Goal: Task Accomplishment & Management: Manage account settings

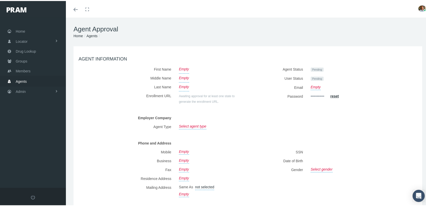
click at [24, 76] on span "Agents" at bounding box center [21, 81] width 11 height 10
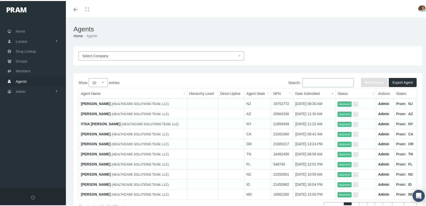
click at [308, 82] on input "Search:" at bounding box center [327, 81] width 51 height 9
paste input "[EMAIL_ADDRESS][DOMAIN_NAME]"
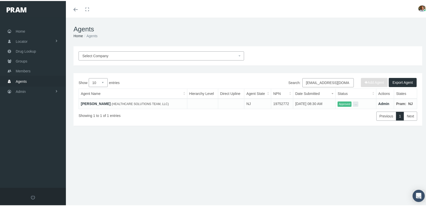
type input "[EMAIL_ADDRESS][DOMAIN_NAME]"
click at [105, 103] on link "[PERSON_NAME]" at bounding box center [96, 103] width 30 height 4
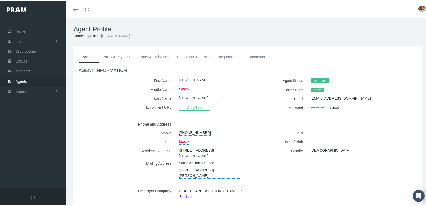
click at [125, 55] on link "NIPR & Payment" at bounding box center [117, 55] width 35 height 11
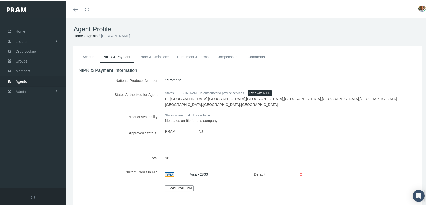
click at [150, 56] on link "Errors & Omissions" at bounding box center [153, 55] width 39 height 11
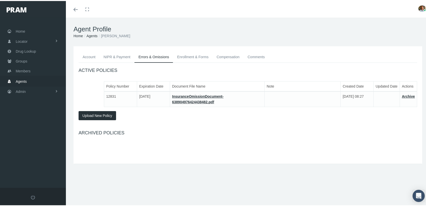
click at [188, 58] on link "Enrollment & Forms" at bounding box center [193, 55] width 40 height 11
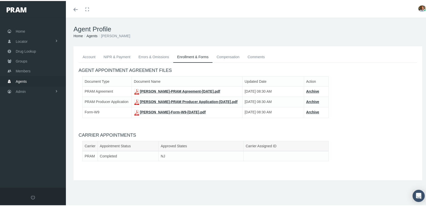
click at [115, 55] on link "NIPR & Payment" at bounding box center [117, 55] width 35 height 11
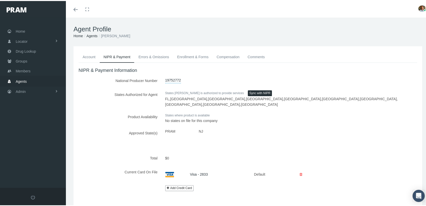
click at [185, 54] on link "Enrollment & Forms" at bounding box center [193, 55] width 40 height 11
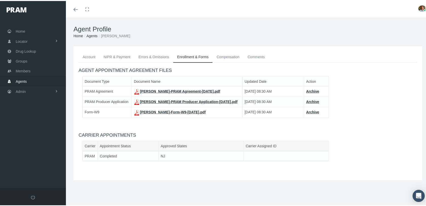
drag, startPoint x: 104, startPoint y: 35, endPoint x: 139, endPoint y: 35, distance: 35.0
click at [130, 35] on li "STEPHANIE GOLONKA" at bounding box center [114, 35] width 33 height 6
copy li "STEPHANIE GOLONKA"
click at [157, 40] on div "Agent Profile Home Agents STEPHANIE GOLONKA" at bounding box center [248, 31] width 364 height 29
click at [92, 56] on link "Account" at bounding box center [89, 55] width 21 height 11
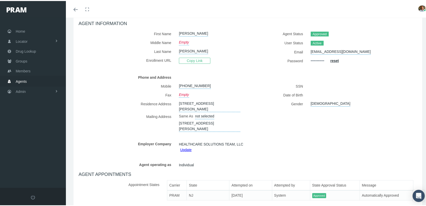
scroll to position [51, 0]
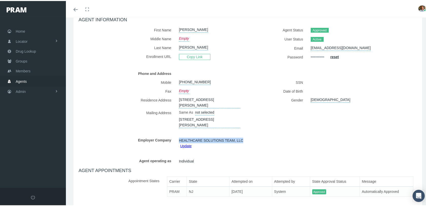
drag, startPoint x: 177, startPoint y: 139, endPoint x: 249, endPoint y: 139, distance: 71.2
click at [249, 139] on div "Employer Company HEALTHCARE SOLUTIONS TEAM, LLC Update" at bounding box center [248, 141] width 346 height 13
copy span "HEALTHCARE SOLUTIONS TEAM, LLC"
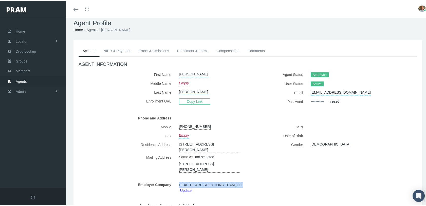
scroll to position [0, 0]
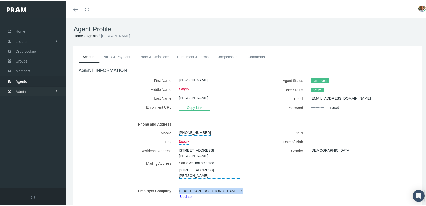
click at [28, 90] on link "Admin" at bounding box center [33, 91] width 66 height 10
click at [28, 157] on span "Companies" at bounding box center [30, 158] width 18 height 9
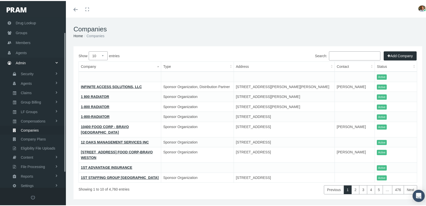
scroll to position [36, 0]
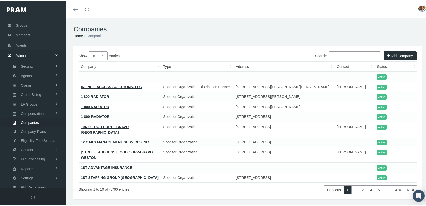
click at [354, 52] on input "Search:" at bounding box center [354, 54] width 51 height 9
paste input "HEALTHCARE SOLUTIONS TEAM, LLC"
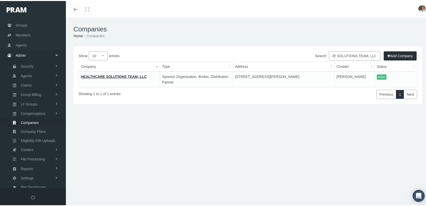
type input "HEALTHCARE SOLUTIONS TEAM, LLC"
click at [137, 76] on link "HEALTHCARE SOLUTIONS TEAM, LLC" at bounding box center [114, 76] width 66 height 4
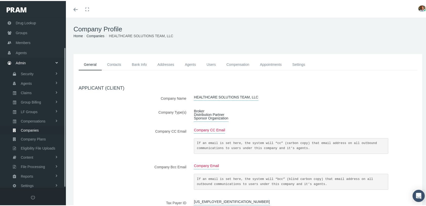
scroll to position [36, 0]
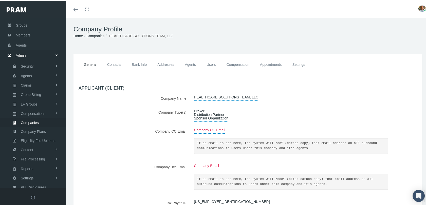
click at [189, 63] on link "Agents" at bounding box center [190, 63] width 22 height 11
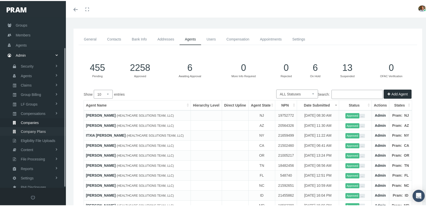
scroll to position [79, 0]
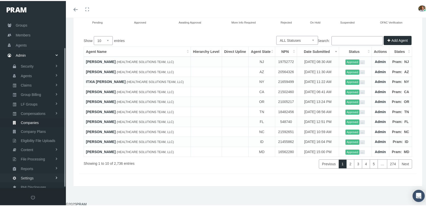
click at [29, 173] on span "Settings" at bounding box center [27, 177] width 13 height 9
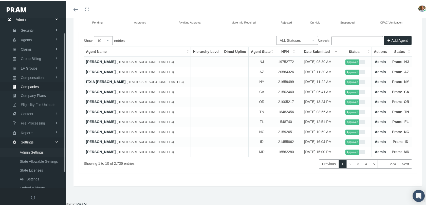
scroll to position [108, 0]
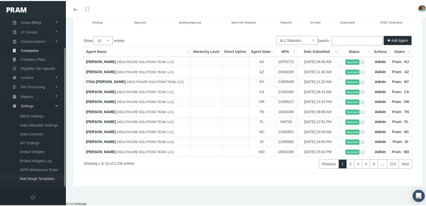
click at [30, 174] on span "Mail Merge Templates" at bounding box center [37, 178] width 35 height 9
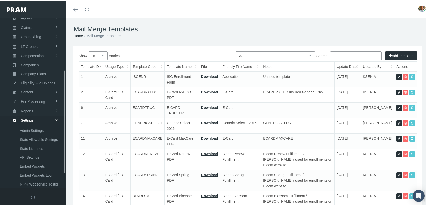
scroll to position [108, 0]
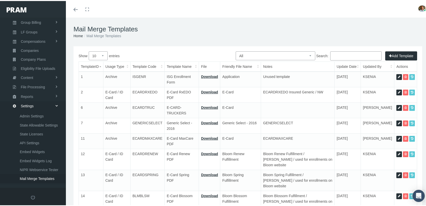
click at [266, 56] on select "All Members Agents Onboarding Prospects Group Policy Related Remittances Formul…" at bounding box center [276, 54] width 80 height 9
select select "2"
click at [236, 50] on select "All Members Agents Onboarding Prospects Group Policy Related Remittances Formul…" at bounding box center [276, 54] width 80 height 9
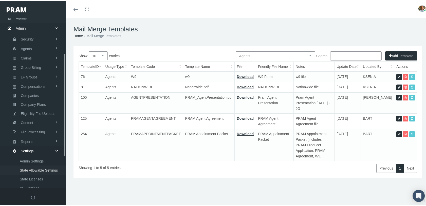
scroll to position [58, 0]
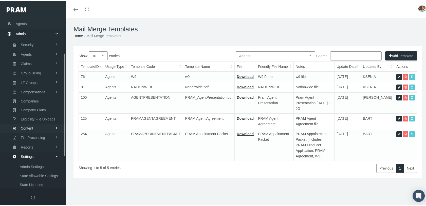
click at [36, 123] on link "Content" at bounding box center [33, 127] width 66 height 9
click at [34, 133] on span "Email Templates" at bounding box center [33, 137] width 26 height 9
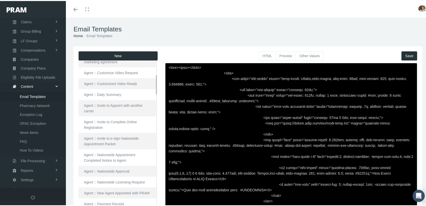
scroll to position [152, 0]
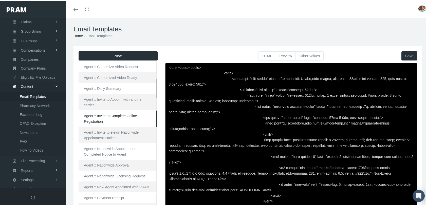
click at [116, 113] on link "Agent :: Invite to Complete Online Registration" at bounding box center [118, 117] width 78 height 16
type textarea "<html> <head> </head> <body> <div class="page-email" style="font-family: Roboto…"
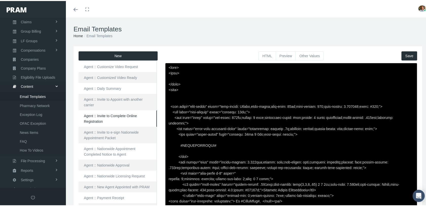
click at [281, 56] on button "Preview" at bounding box center [286, 54] width 20 height 9
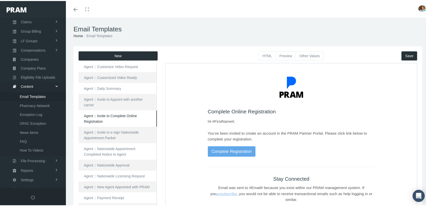
click at [304, 55] on button "Other Values" at bounding box center [310, 54] width 28 height 9
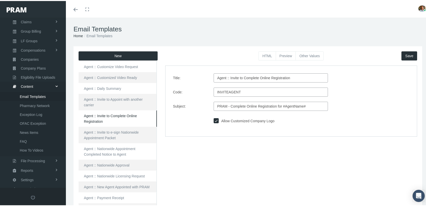
click at [285, 54] on button "Preview" at bounding box center [286, 54] width 20 height 9
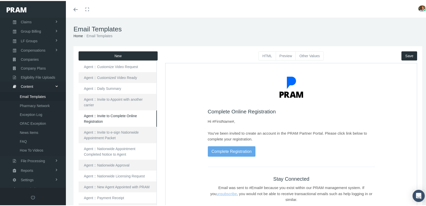
click at [134, 21] on div "Email Templates Home Email Templates" at bounding box center [248, 31] width 364 height 29
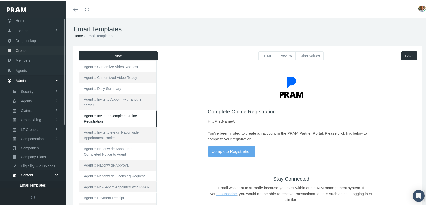
scroll to position [0, 0]
click at [17, 79] on span "Agents" at bounding box center [21, 81] width 11 height 10
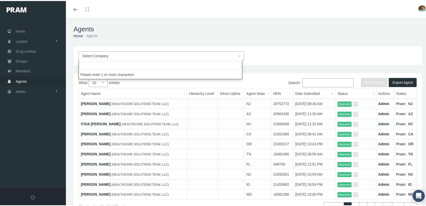
click at [134, 55] on span "Select Company" at bounding box center [159, 55] width 155 height 6
type input "pram ins"
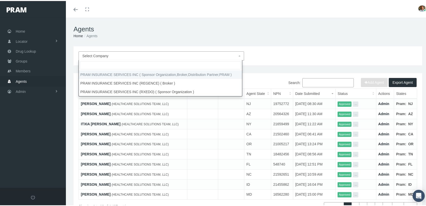
select select "53"
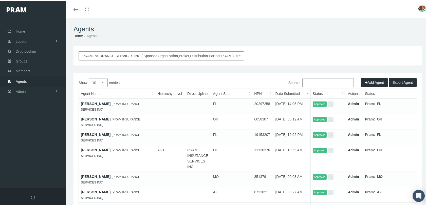
click at [375, 82] on button "Add Agent" at bounding box center [374, 81] width 27 height 9
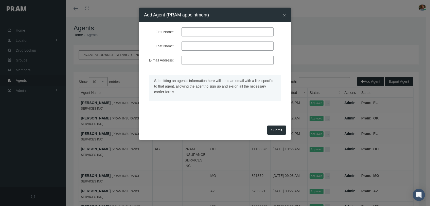
click at [225, 33] on input "First Name:" at bounding box center [227, 31] width 92 height 9
type input "bart"
type input "price"
type input "bartd.price+202508111215@gmail.com"
click at [273, 129] on span "Submit" at bounding box center [276, 130] width 11 height 4
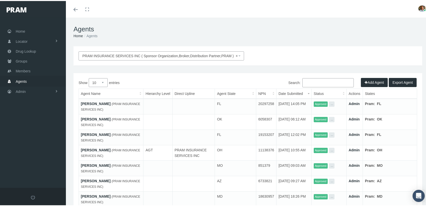
click at [105, 31] on h1 "Agents" at bounding box center [247, 28] width 349 height 8
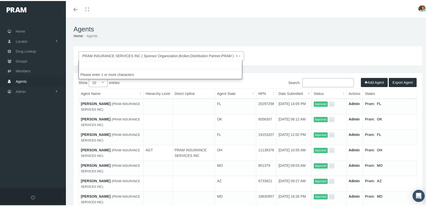
click at [233, 56] on span "× PRAM INSURANCE SERVICES INC ( Sponsor Organization,Broker,Distribution Partne…" at bounding box center [159, 55] width 155 height 6
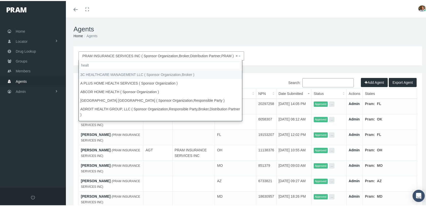
type input "health"
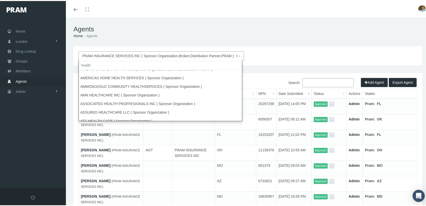
scroll to position [217, 0]
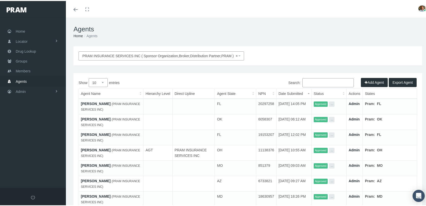
click at [256, 34] on ol "Home Agents" at bounding box center [247, 35] width 349 height 6
click at [24, 77] on span "Agents" at bounding box center [21, 81] width 11 height 10
click at [307, 80] on input "Search:" at bounding box center [327, 81] width 51 height 9
click at [142, 75] on div "Show 10 25 50 100 entries Search: Agent Name Hierarchy Level Direct Upline Agen…" at bounding box center [247, 170] width 349 height 197
click at [316, 80] on input "Search:" at bounding box center [327, 81] width 51 height 9
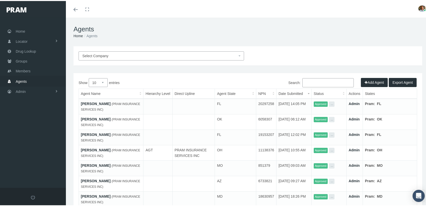
paste input "[PERSON_NAME]"
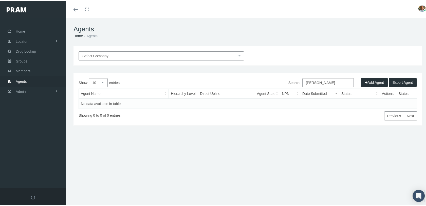
type input "[PERSON_NAME]"
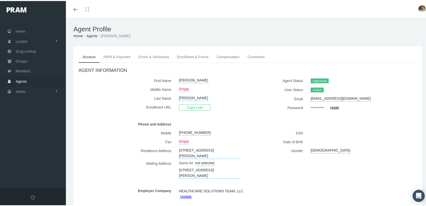
click at [126, 56] on link "NIPR & Payment" at bounding box center [117, 55] width 35 height 11
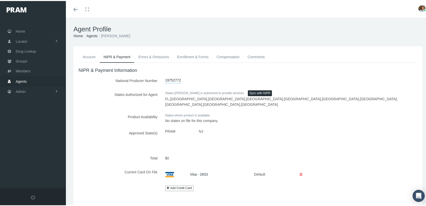
click at [189, 57] on link "Enrollment & Forms" at bounding box center [193, 55] width 40 height 11
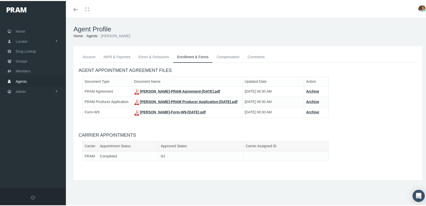
click at [158, 56] on link "Errors & Omissions" at bounding box center [153, 55] width 39 height 11
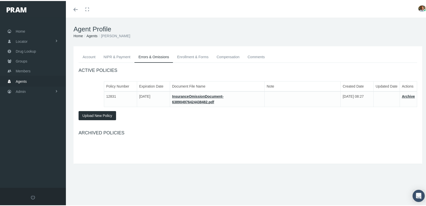
click at [24, 79] on span "Agents" at bounding box center [21, 81] width 11 height 10
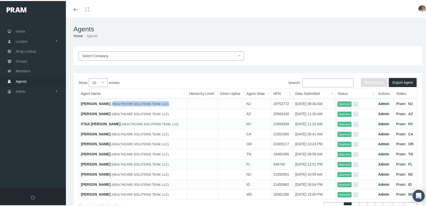
drag, startPoint x: 119, startPoint y: 103, endPoint x: 170, endPoint y: 100, distance: 51.3
click at [170, 100] on td "[PERSON_NAME] (HEALTHCARE SOLUTIONS TEAM, LLC)" at bounding box center [133, 103] width 108 height 10
copy span "HEALTHCARE SOLUTIONS TEAM, LLC"
click at [314, 81] on input "Search:" at bounding box center [327, 81] width 51 height 9
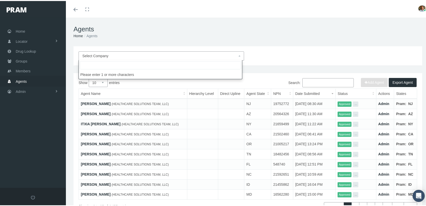
click at [116, 54] on span "Select Company" at bounding box center [159, 55] width 155 height 6
type input "HEALTHCARE SOLUTIONS TEAM, LLC"
select select "4847"
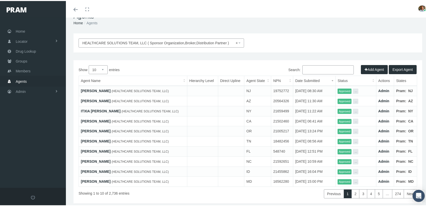
scroll to position [4, 0]
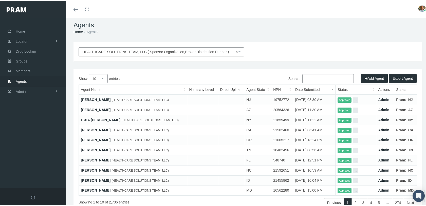
click at [102, 76] on select "10 25 50 100" at bounding box center [98, 77] width 19 height 9
click at [89, 73] on select "10 25 50 100" at bounding box center [98, 77] width 19 height 9
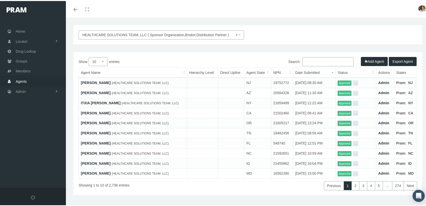
scroll to position [29, 0]
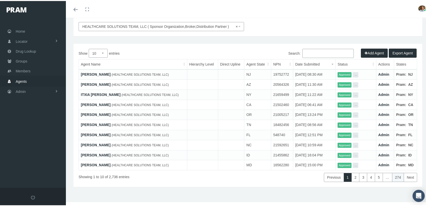
click at [397, 177] on link "274" at bounding box center [398, 176] width 12 height 9
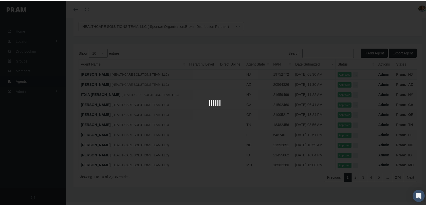
scroll to position [11, 0]
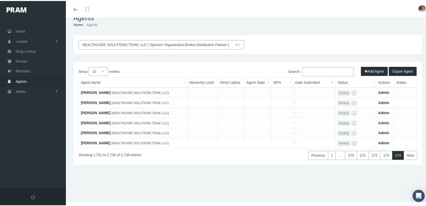
click at [87, 141] on link "[PERSON_NAME]" at bounding box center [96, 142] width 30 height 4
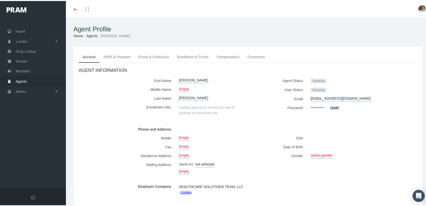
click at [108, 56] on link "NIPR & Payment" at bounding box center [117, 55] width 35 height 11
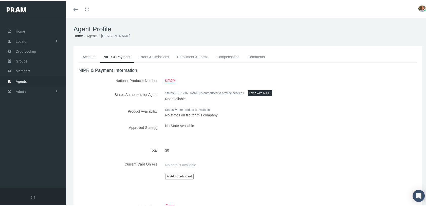
click at [150, 57] on link "Errors & Omissions" at bounding box center [153, 55] width 39 height 11
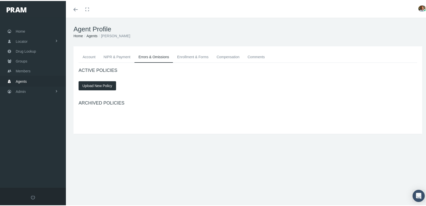
click at [195, 56] on link "Enrollment & Forms" at bounding box center [193, 55] width 40 height 11
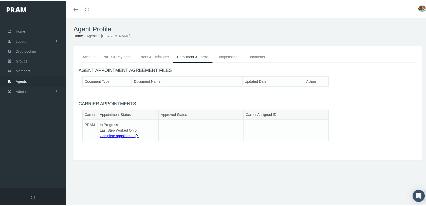
click at [92, 33] on link "Agents" at bounding box center [91, 35] width 11 height 4
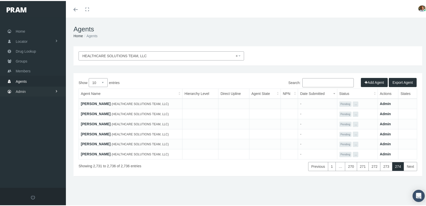
click at [35, 89] on link "Admin" at bounding box center [33, 91] width 66 height 10
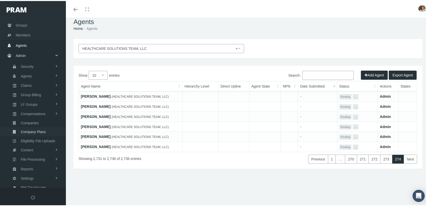
scroll to position [11, 0]
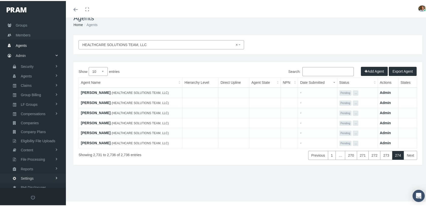
click at [33, 175] on span "Settings" at bounding box center [27, 177] width 13 height 9
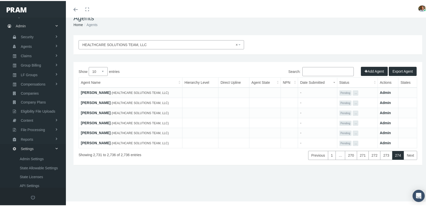
scroll to position [108, 0]
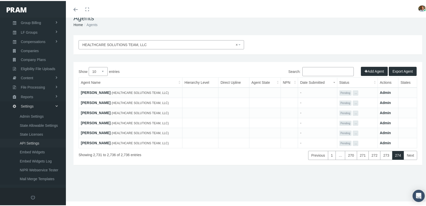
click at [34, 138] on span "API Settings" at bounding box center [30, 142] width 20 height 9
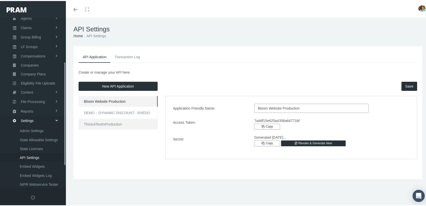
scroll to position [109, 0]
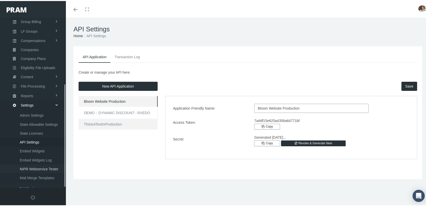
click at [35, 164] on span "NIPR Webservice Tester" at bounding box center [39, 168] width 39 height 9
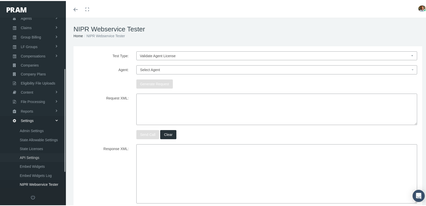
scroll to position [108, 0]
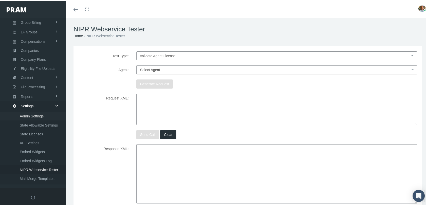
click at [36, 111] on span "Admin Settings" at bounding box center [32, 115] width 24 height 9
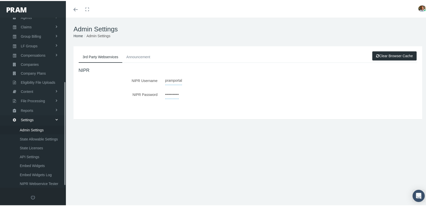
scroll to position [108, 0]
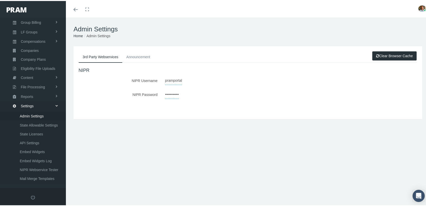
click at [382, 55] on link "Clear Browser Cache" at bounding box center [394, 54] width 44 height 9
click at [288, 15] on div "Toggle menubar Toggle fullscreen Profile Logout" at bounding box center [248, 8] width 356 height 17
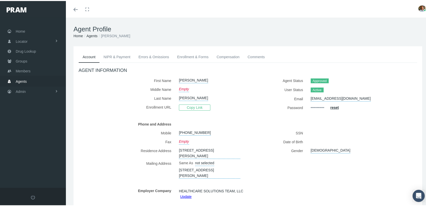
click at [193, 56] on link "Enrollment & Forms" at bounding box center [193, 55] width 40 height 11
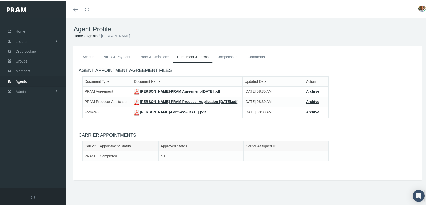
click at [151, 113] on link "STEPHANIE GOLONKA-Form-W9-Aug 11, 2025.pdf" at bounding box center [170, 111] width 72 height 4
click at [148, 89] on link "STEPHANIE GOLONKA-PRAM Agreement-Aug 11, 2025.pdf" at bounding box center [177, 90] width 86 height 4
click at [150, 100] on link "STEPHANIE GOLONKA-PRAM Producer Application-Aug 11, 2025.pdf" at bounding box center [186, 101] width 104 height 4
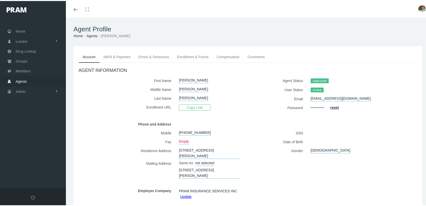
click at [201, 55] on link "Enrollment & Forms" at bounding box center [193, 55] width 40 height 11
